Goal: Find specific page/section: Find specific page/section

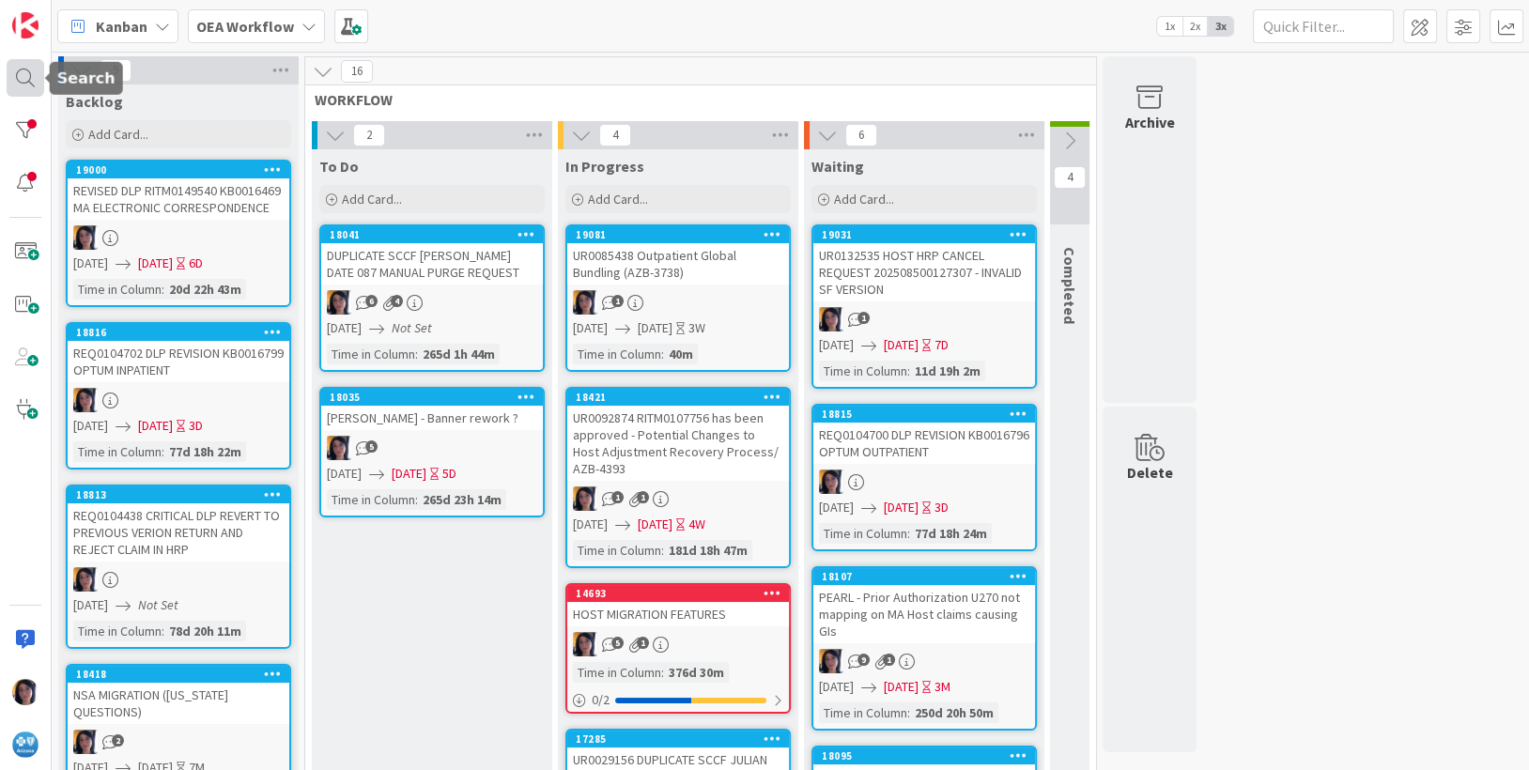
click at [29, 80] on div at bounding box center [26, 78] width 38 height 38
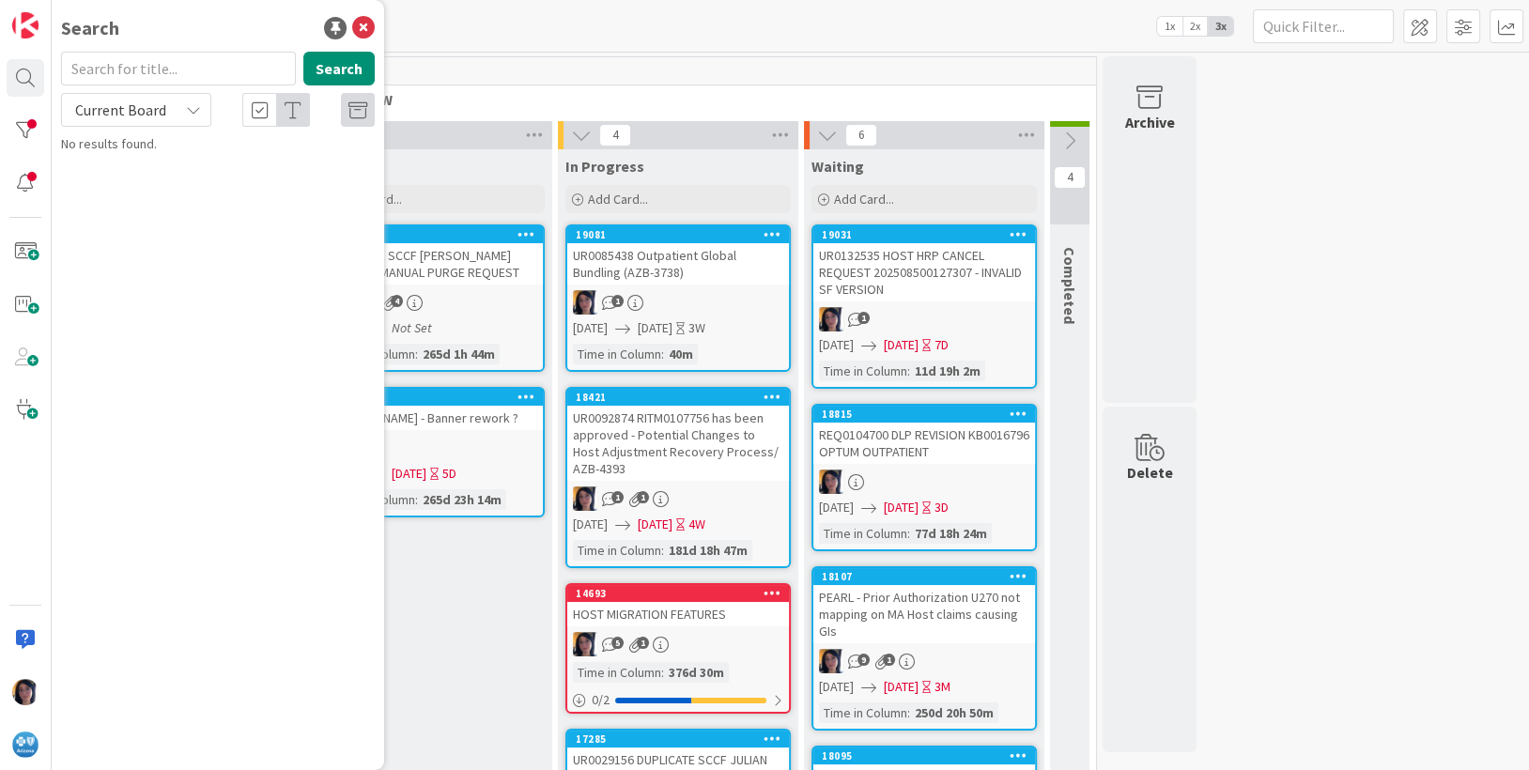
click at [142, 69] on input "text" at bounding box center [178, 69] width 235 height 34
type input "prl53"
click at [191, 107] on icon at bounding box center [193, 109] width 15 height 15
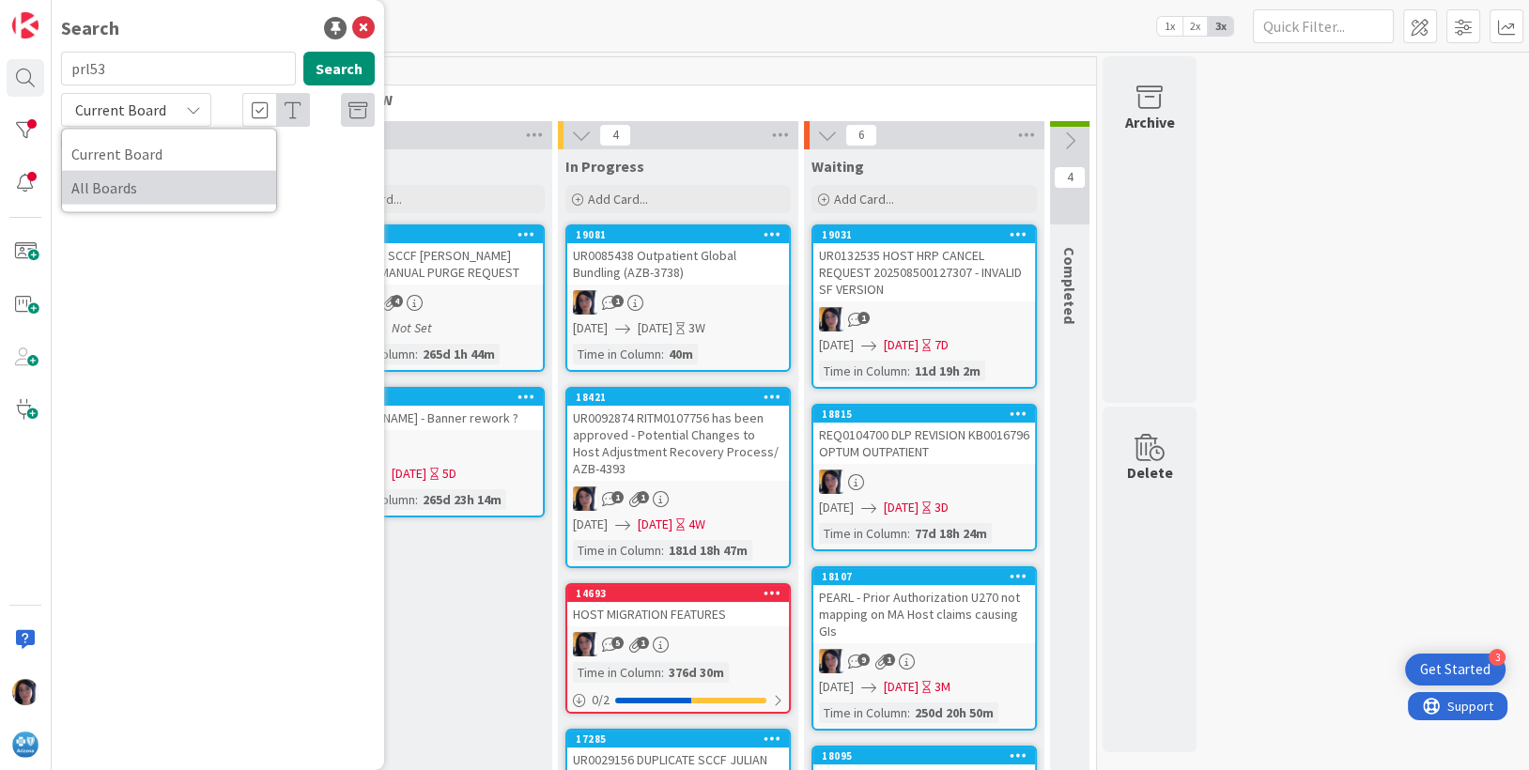
click at [107, 187] on span "All Boards" at bounding box center [168, 188] width 195 height 28
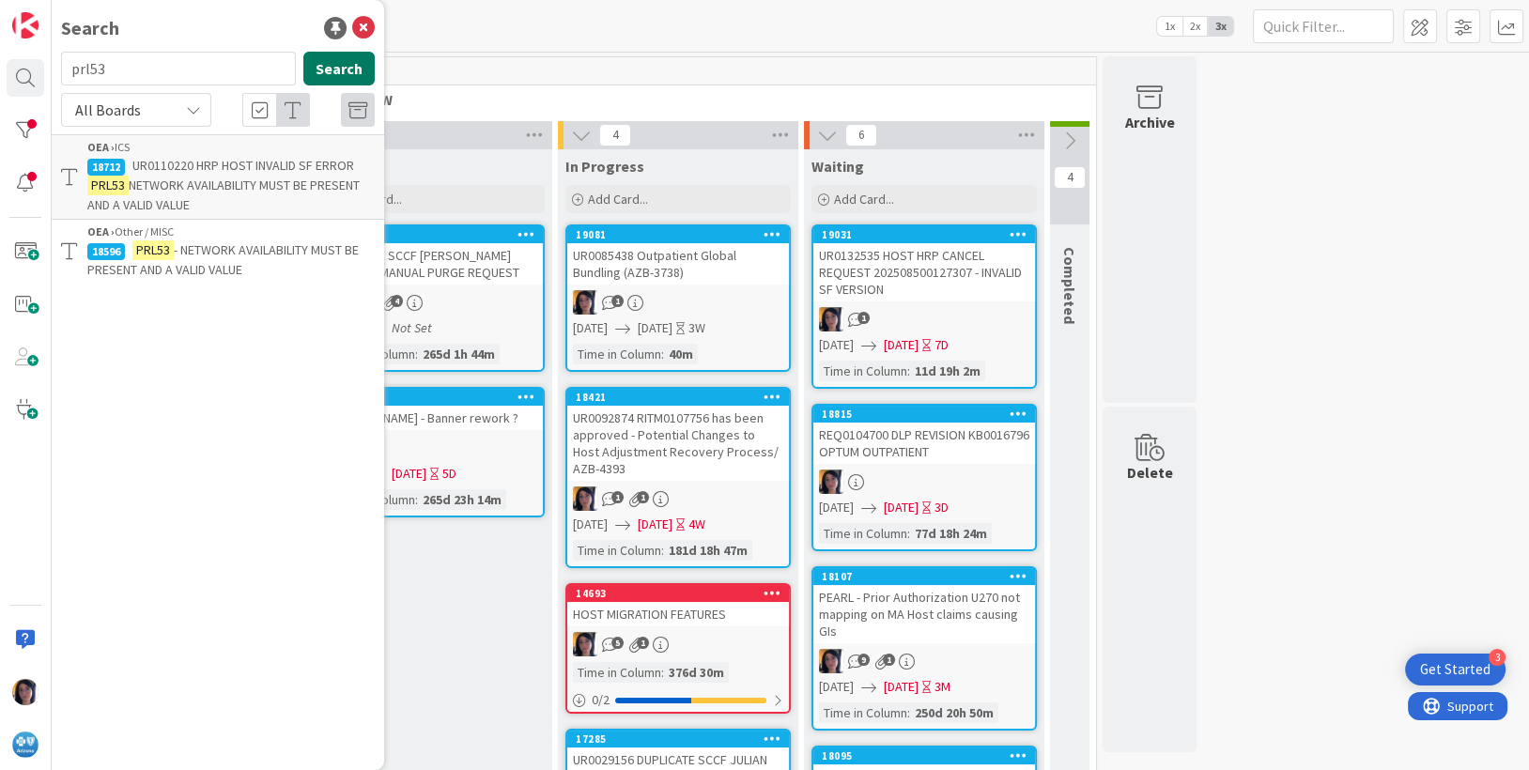
click at [333, 69] on button "Search" at bounding box center [338, 69] width 71 height 34
click at [184, 186] on span "NETWORK AVAILABILITY MUST BE PRESENT AND A VALID VALUE" at bounding box center [223, 195] width 272 height 37
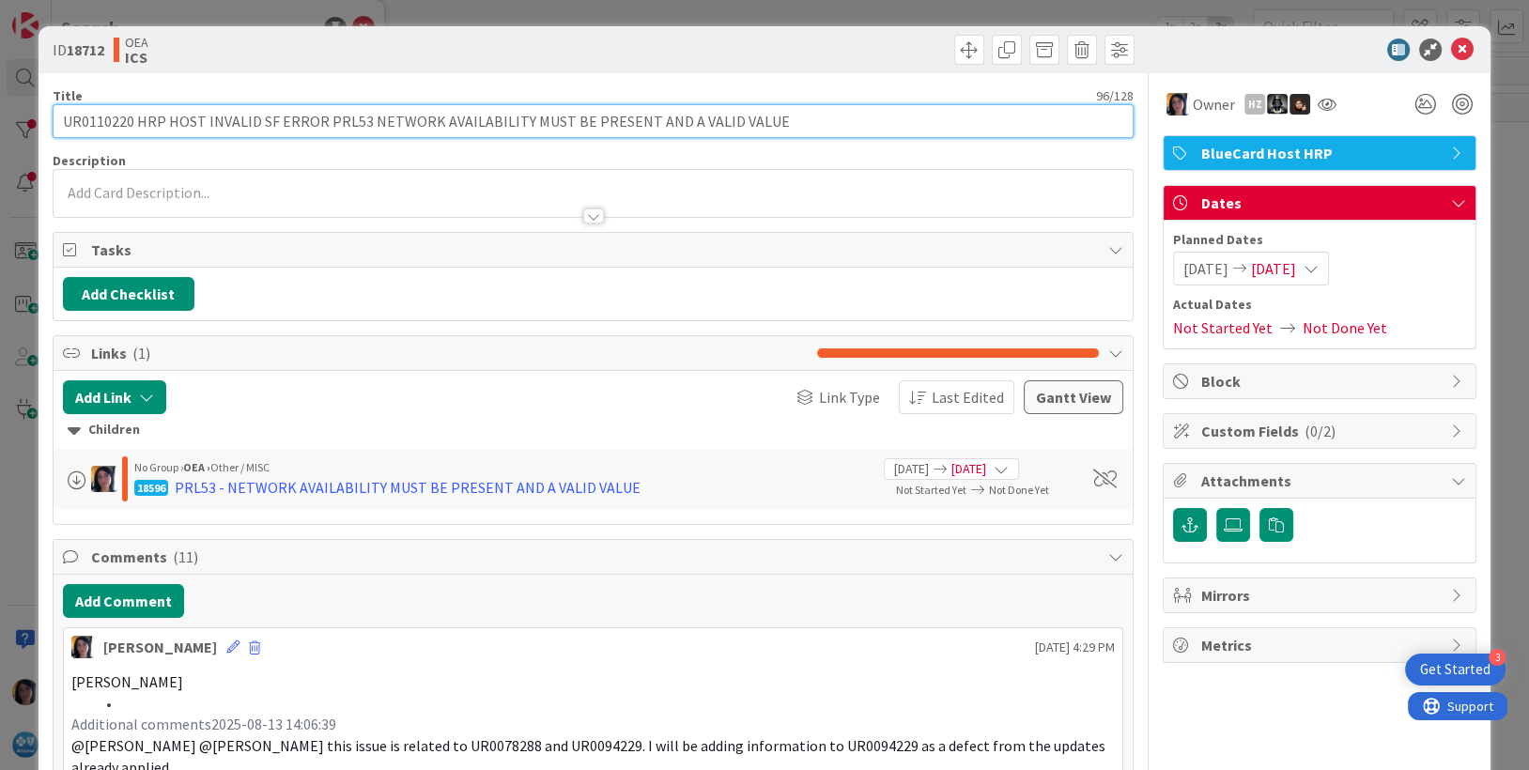
click at [111, 118] on input "UR0110220 HRP HOST INVALID SF ERROR PRL53 NETWORK AVAILABILITY MUST BE PRESENT …" at bounding box center [594, 121] width 1082 height 34
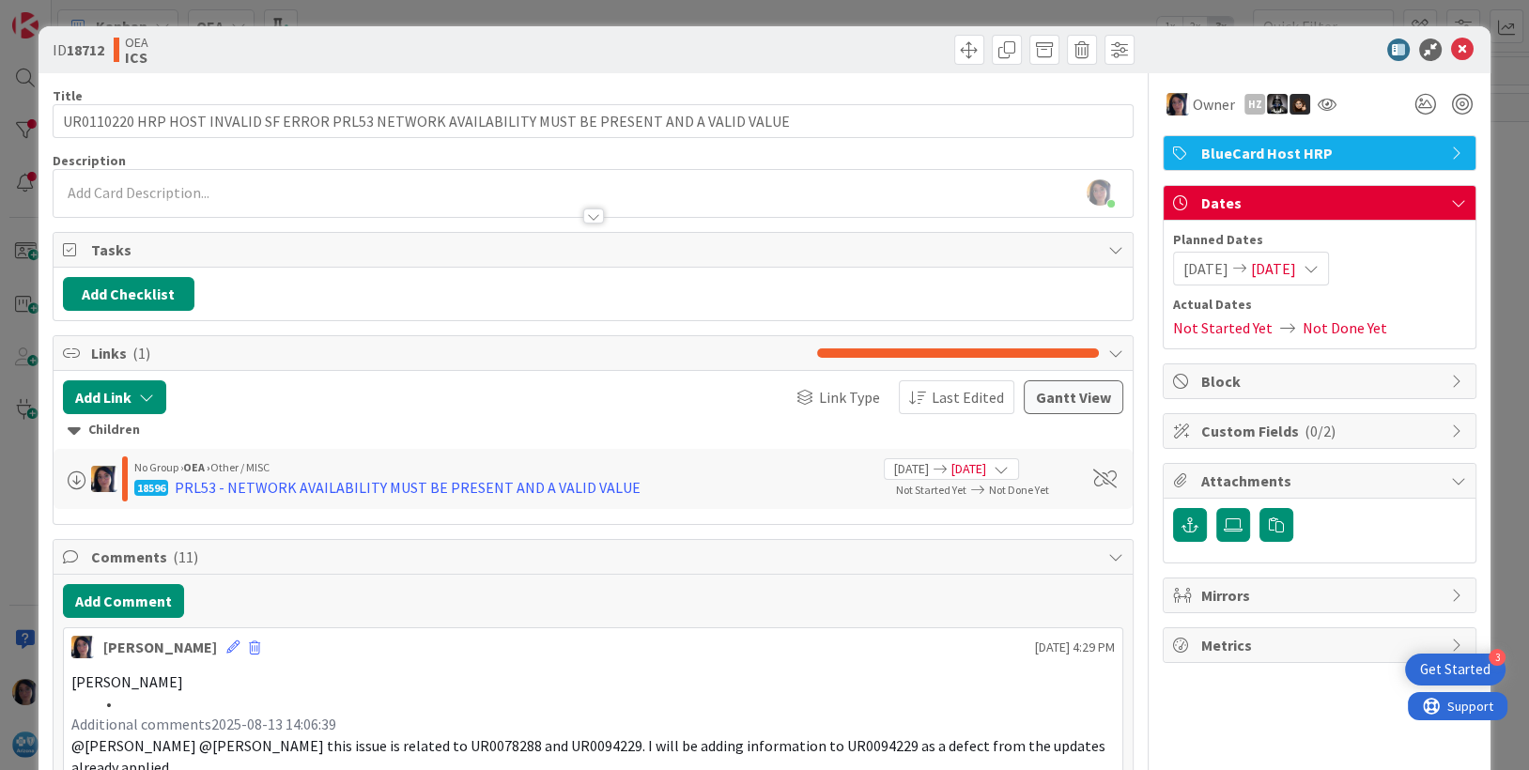
drag, startPoint x: 390, startPoint y: 46, endPoint x: 644, endPoint y: 75, distance: 256.1
click at [391, 46] on div "OEA ICS" at bounding box center [351, 50] width 475 height 30
drag, startPoint x: 1305, startPoint y: 54, endPoint x: 957, endPoint y: 4, distance: 351.9
click at [1301, 53] on div at bounding box center [1310, 49] width 332 height 23
drag, startPoint x: 244, startPoint y: 50, endPoint x: 500, endPoint y: 47, distance: 256.3
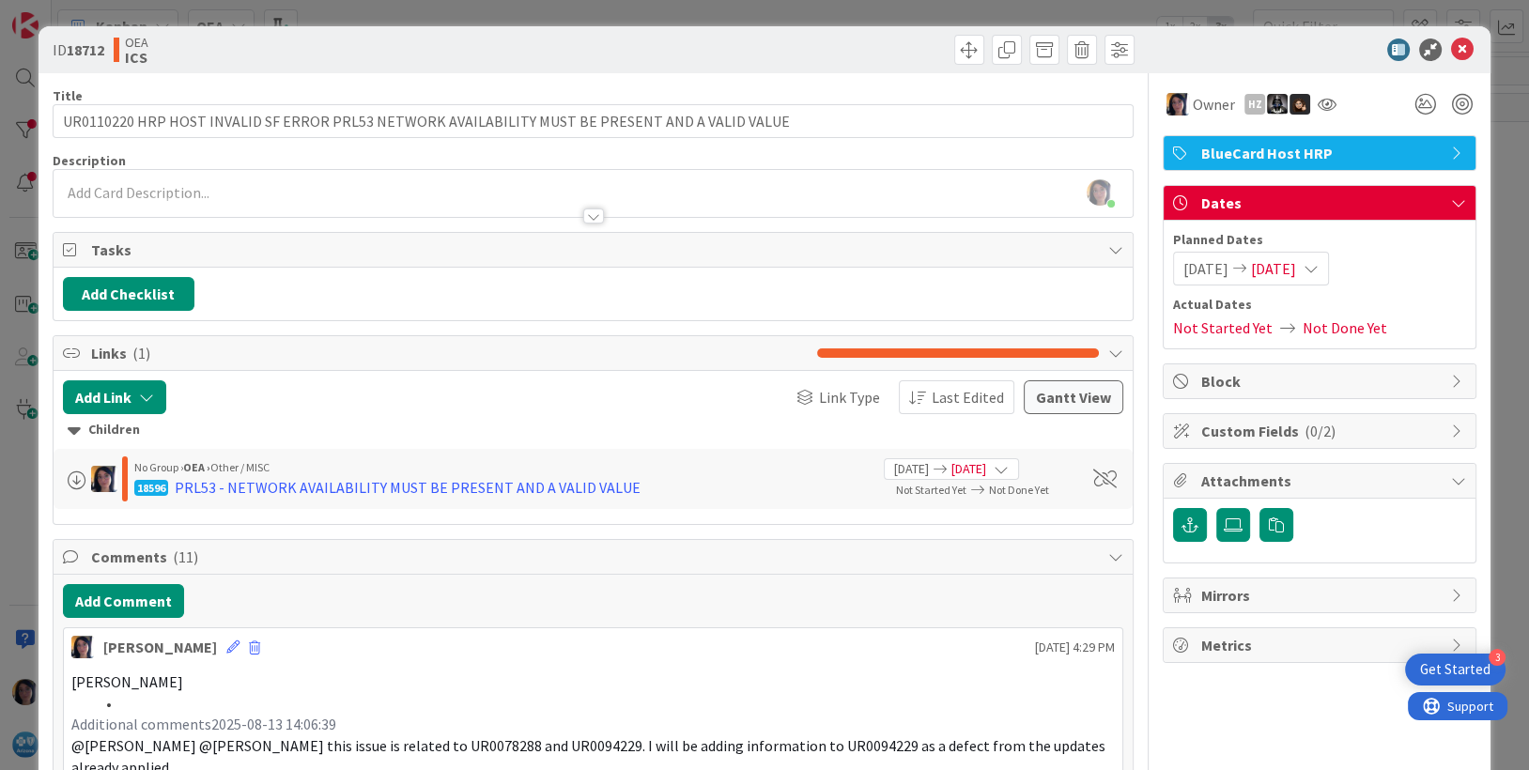
click at [254, 52] on div "OEA ICS" at bounding box center [351, 50] width 475 height 30
click at [450, 53] on div "OEA ICS" at bounding box center [351, 50] width 475 height 30
drag, startPoint x: 1447, startPoint y: 41, endPoint x: 488, endPoint y: 177, distance: 968.1
click at [1451, 43] on icon at bounding box center [1462, 49] width 23 height 23
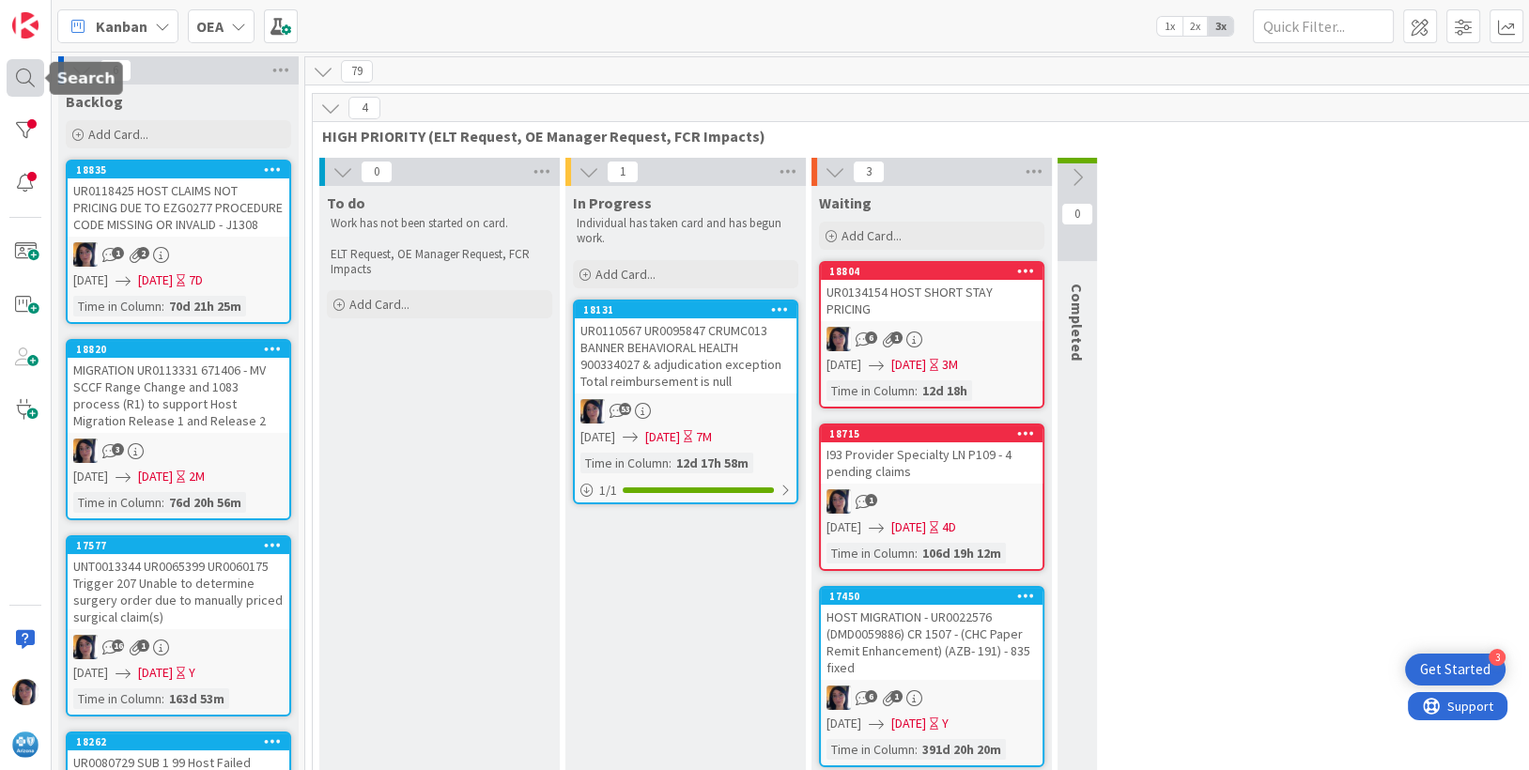
click at [24, 78] on div at bounding box center [26, 78] width 38 height 38
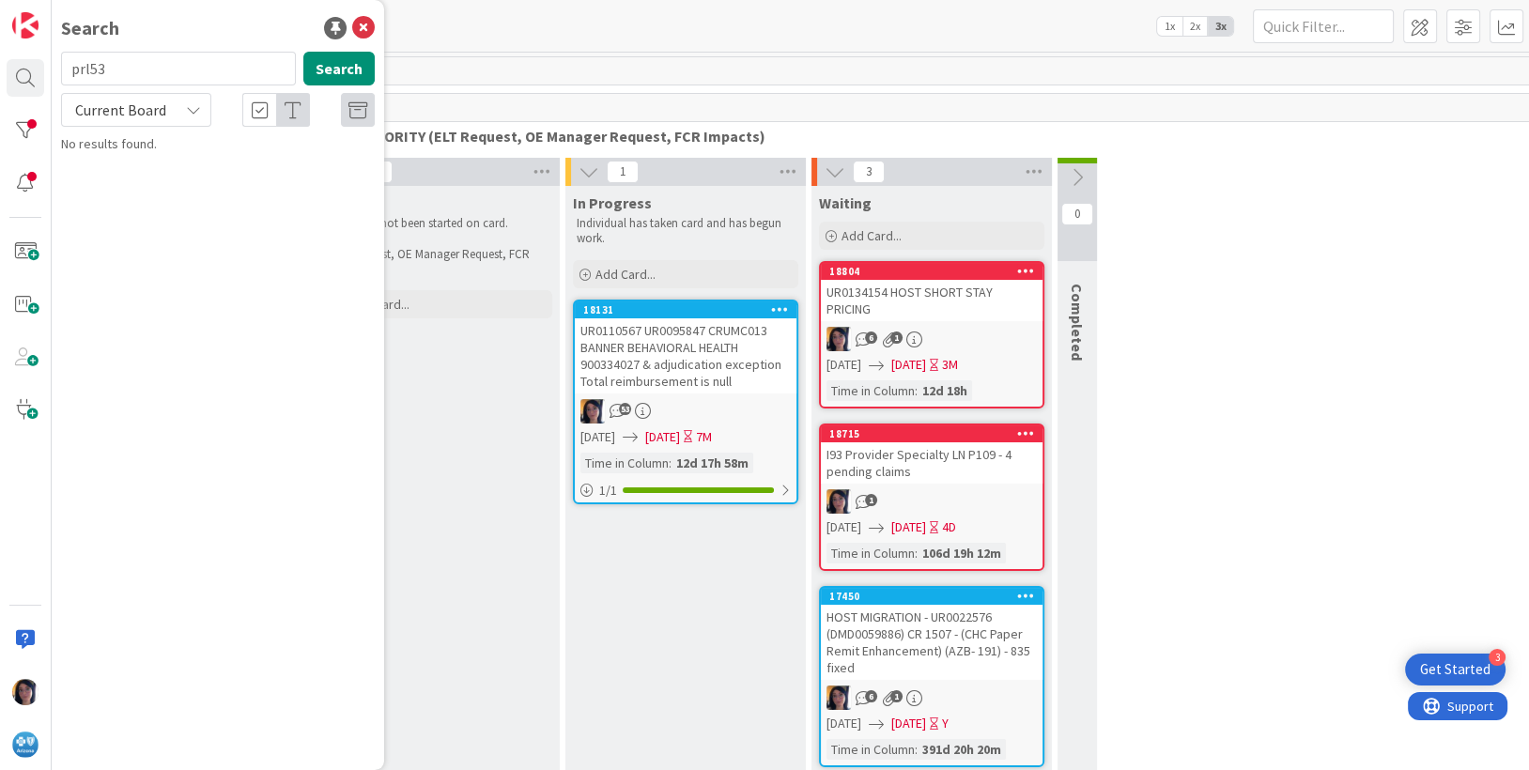
drag, startPoint x: 116, startPoint y: 65, endPoint x: 49, endPoint y: 67, distance: 67.6
click at [49, 67] on div "Search prl53 Search Current Board No results found." at bounding box center [26, 385] width 52 height 770
type input "DRG pend"
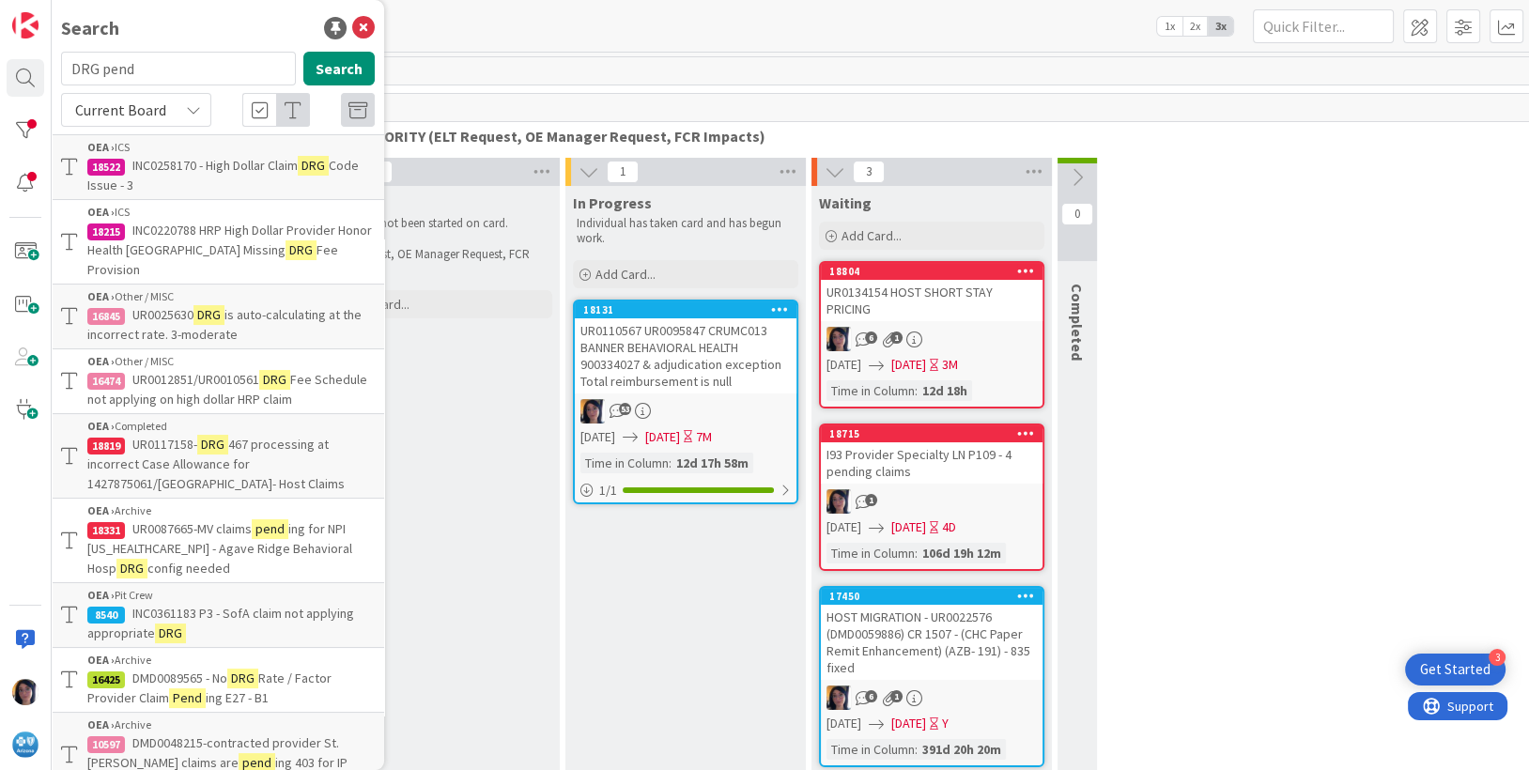
drag, startPoint x: 341, startPoint y: 26, endPoint x: 353, endPoint y: 28, distance: 12.3
click at [352, 27] on icon at bounding box center [363, 28] width 23 height 23
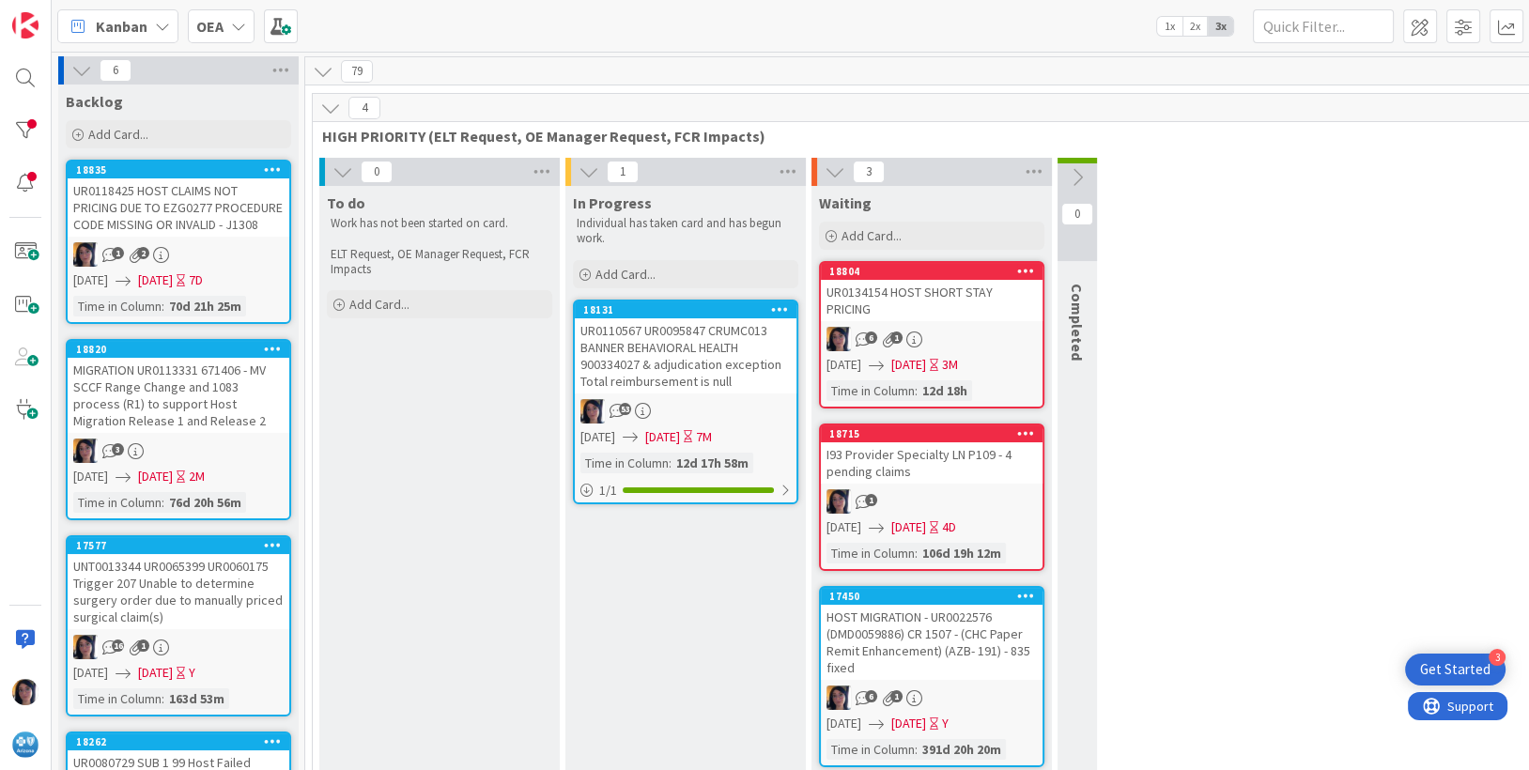
drag, startPoint x: 517, startPoint y: 34, endPoint x: 1225, endPoint y: 23, distance: 708.0
click at [540, 37] on div "Kanban OEA 1x 2x 3x" at bounding box center [790, 26] width 1477 height 52
